Goal: Task Accomplishment & Management: Use online tool/utility

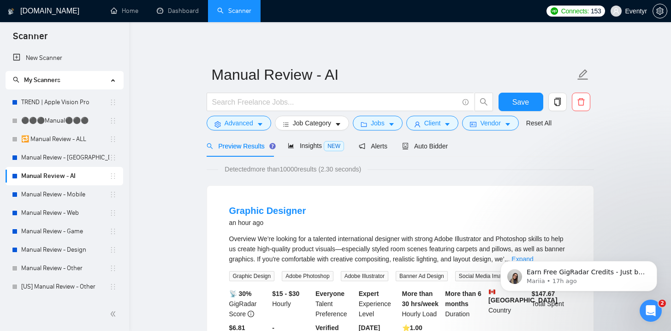
drag, startPoint x: 280, startPoint y: 44, endPoint x: 173, endPoint y: 89, distance: 116.0
drag, startPoint x: 62, startPoint y: 216, endPoint x: 185, endPoint y: 228, distance: 124.2
click at [62, 215] on link "Manual Review - Web" at bounding box center [65, 213] width 88 height 18
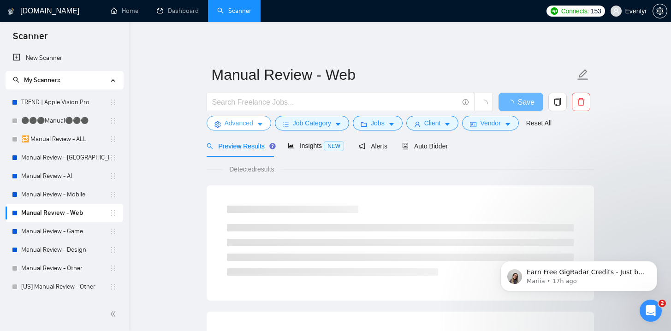
click at [246, 121] on span "Advanced" at bounding box center [239, 123] width 29 height 10
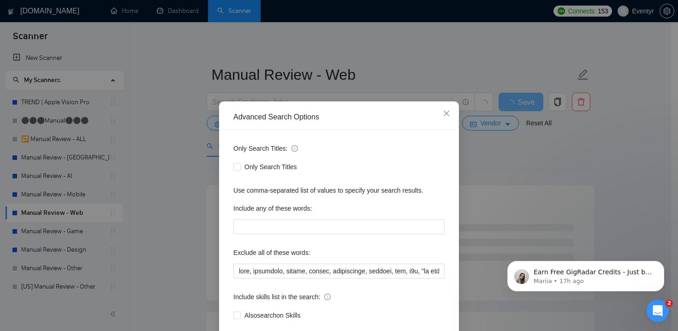
scroll to position [53, 0]
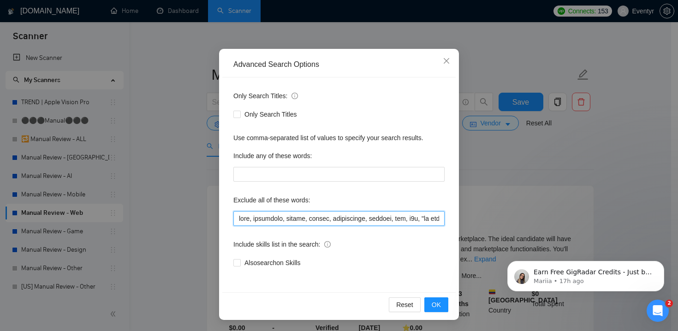
click at [236, 217] on input "text" at bounding box center [338, 218] width 211 height 15
click at [366, 98] on div "Only Search Titles:" at bounding box center [338, 98] width 211 height 18
drag, startPoint x: 297, startPoint y: 218, endPoint x: 235, endPoint y: 219, distance: 62.7
click at [235, 219] on input "text" at bounding box center [338, 218] width 211 height 15
click at [364, 106] on div "Only Search Titles:" at bounding box center [338, 98] width 211 height 18
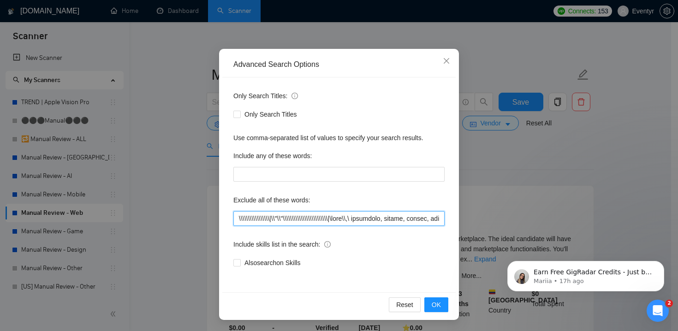
drag, startPoint x: 335, startPoint y: 219, endPoint x: 233, endPoint y: 219, distance: 101.9
click at [233, 219] on input "text" at bounding box center [338, 218] width 211 height 15
type input "\\\\\\\\\\\\\\\\\\\\\\|\\"\\"\\\\\\\\\\\\\\\\\\\\\\\\\|\html\\,\ elementor, zap…"
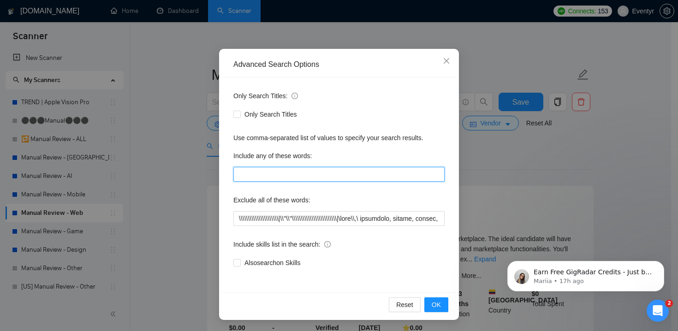
click at [408, 176] on input "text" at bounding box center [338, 174] width 211 height 15
type input "\\\\\\\"
click at [397, 155] on div "Include any of these words:" at bounding box center [338, 157] width 211 height 18
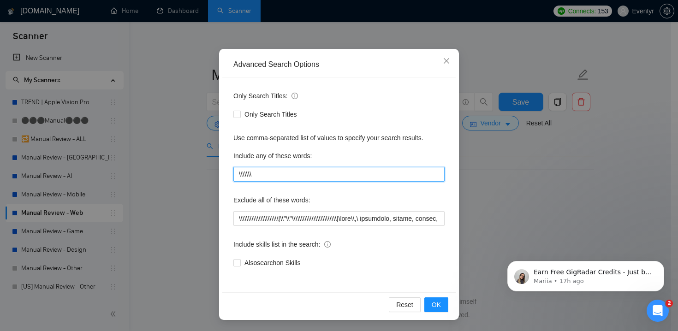
drag, startPoint x: 271, startPoint y: 176, endPoint x: 230, endPoint y: 173, distance: 41.6
click at [233, 173] on input "\\\\\\\" at bounding box center [338, 174] width 211 height 15
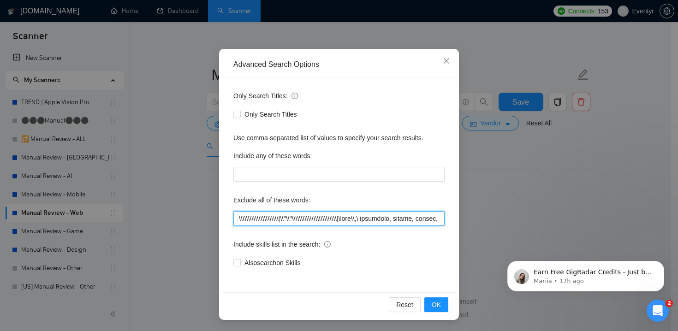
click at [369, 216] on input "text" at bounding box center [338, 218] width 211 height 15
click at [363, 219] on input "text" at bounding box center [338, 218] width 211 height 15
drag, startPoint x: 344, startPoint y: 218, endPoint x: 233, endPoint y: 217, distance: 110.2
click at [233, 217] on input "text" at bounding box center [338, 218] width 211 height 15
type input "html,elementor, zapier, bubble, squarespace, webflow, wix, n8n, "no agencies", …"
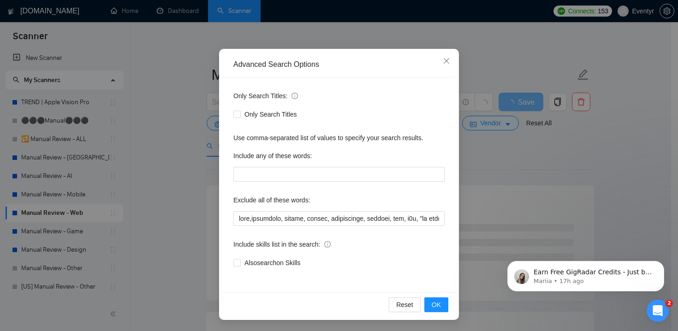
click at [368, 111] on div "Only Search Titles" at bounding box center [338, 114] width 211 height 10
click at [437, 302] on button "OK" at bounding box center [436, 304] width 24 height 15
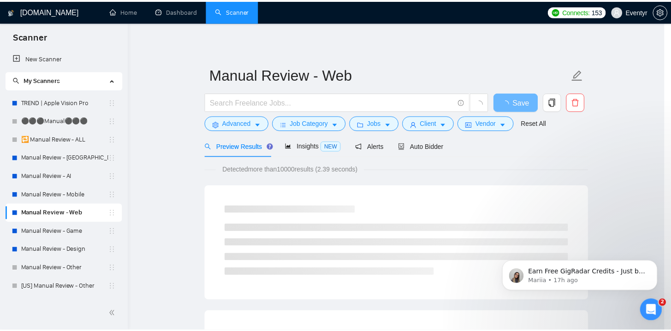
scroll to position [6, 0]
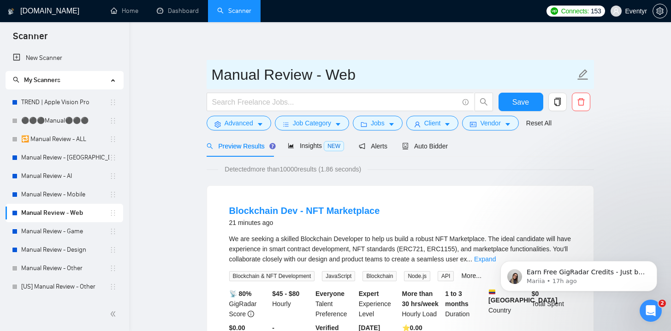
drag, startPoint x: 213, startPoint y: 75, endPoint x: 353, endPoint y: 82, distance: 139.9
click at [353, 82] on input "Manual Review - Web" at bounding box center [393, 74] width 363 height 23
click at [353, 81] on input "Manual Review - Web" at bounding box center [393, 74] width 363 height 23
drag, startPoint x: 326, startPoint y: 79, endPoint x: 211, endPoint y: 75, distance: 115.3
click at [212, 75] on input "Manual Review - Web" at bounding box center [393, 74] width 363 height 23
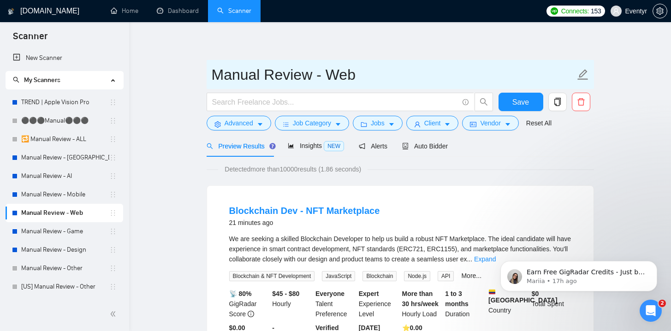
click at [300, 75] on input "Manual Review - Web" at bounding box center [393, 74] width 363 height 23
drag, startPoint x: 219, startPoint y: 73, endPoint x: 388, endPoint y: 83, distance: 169.6
click at [388, 83] on input "Manual Review - Web" at bounding box center [393, 74] width 363 height 23
click at [219, 78] on input "Manual Review - Web" at bounding box center [393, 74] width 363 height 23
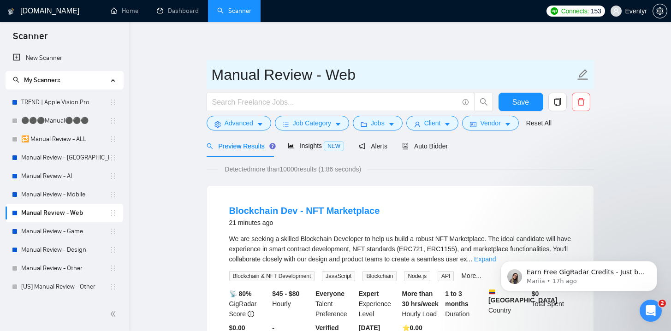
drag, startPoint x: 206, startPoint y: 77, endPoint x: 368, endPoint y: 70, distance: 162.0
drag, startPoint x: 347, startPoint y: 77, endPoint x: 208, endPoint y: 84, distance: 139.4
click at [212, 84] on input "Manual Review - Web" at bounding box center [393, 74] width 363 height 23
